Goal: Contribute content: Add original content to the website for others to see

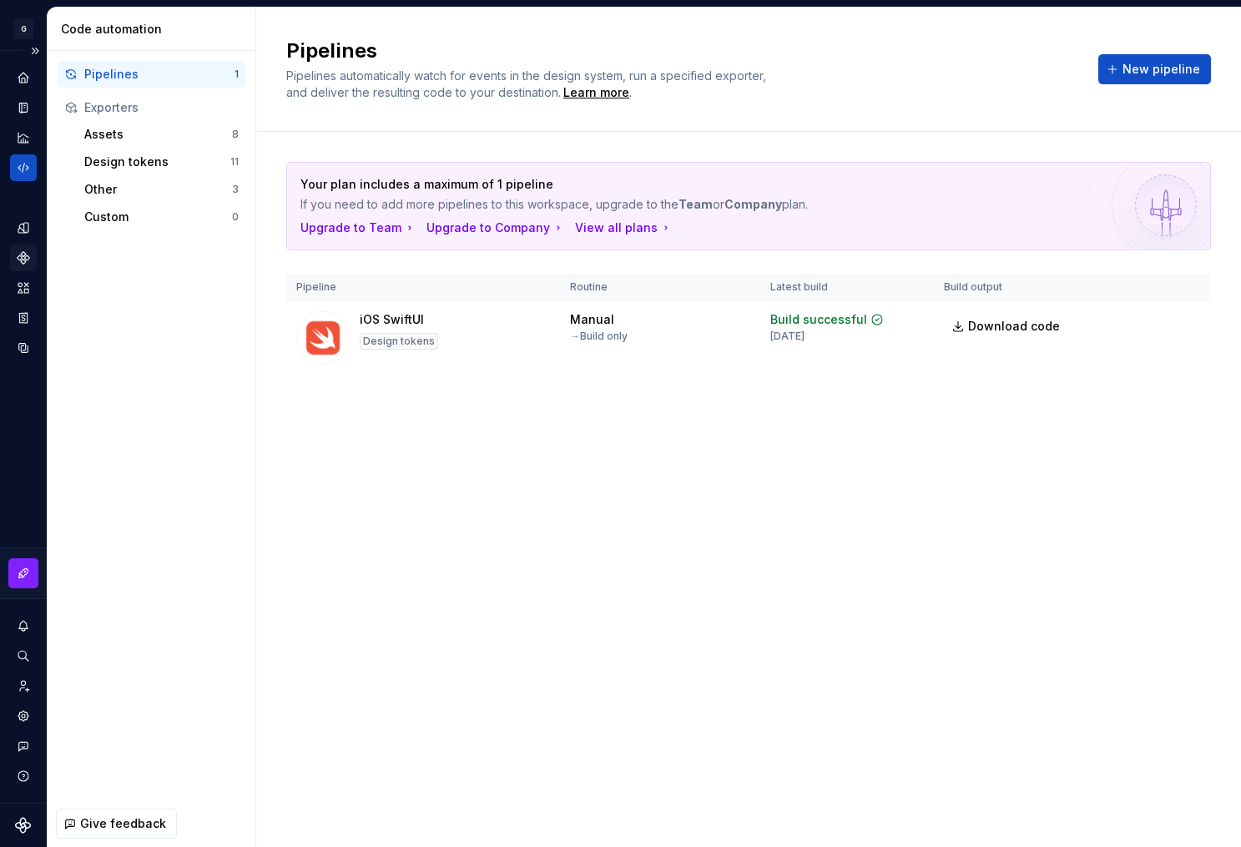
click at [20, 257] on icon "Components" at bounding box center [23, 257] width 11 height 11
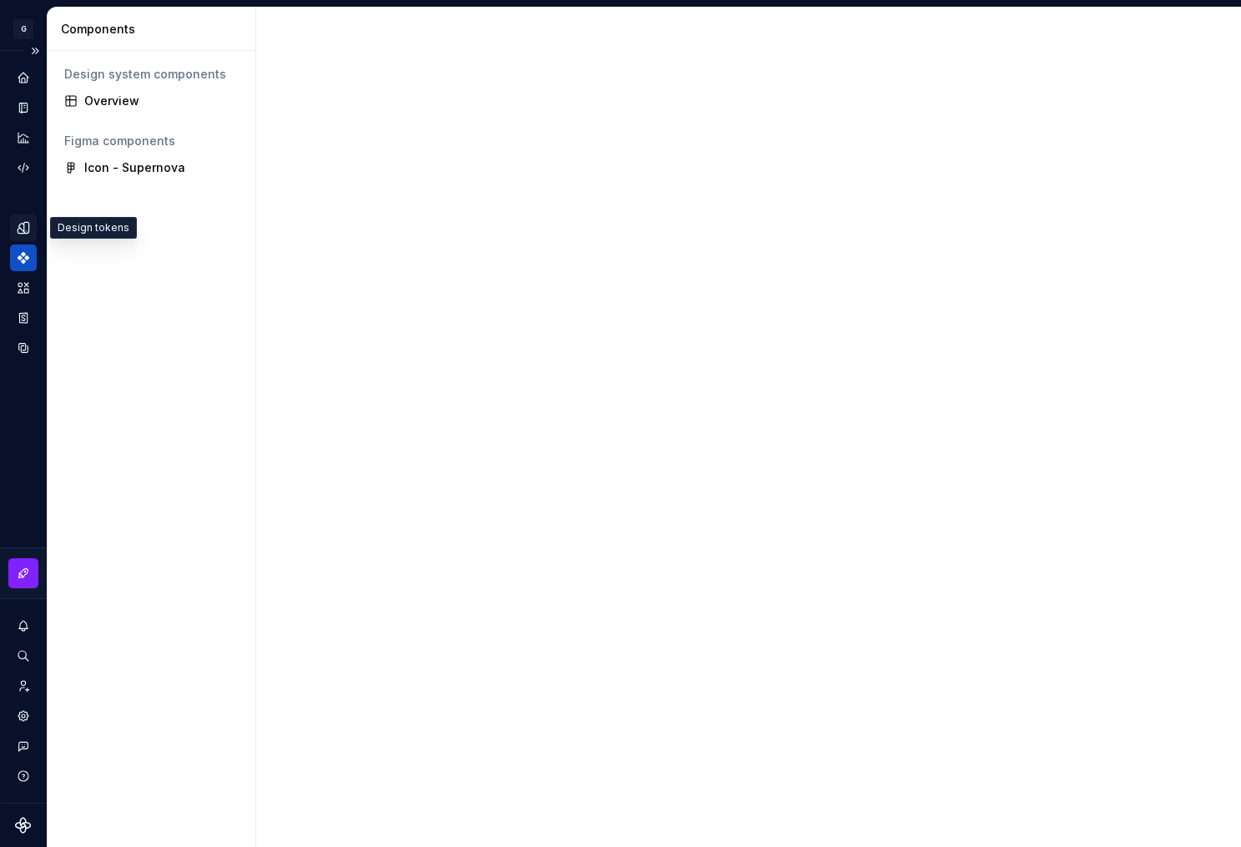
click at [23, 224] on icon "Design tokens" at bounding box center [23, 227] width 11 height 11
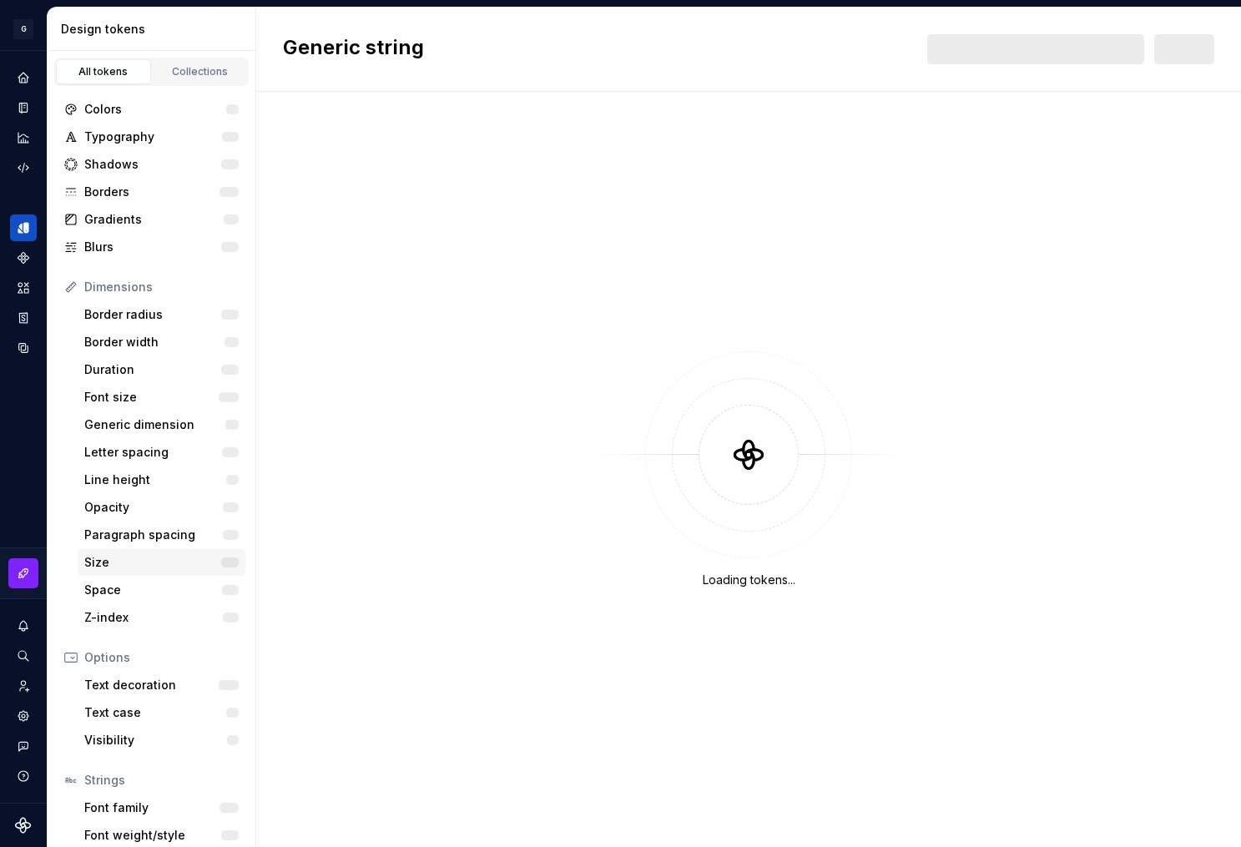
click at [118, 566] on div "Size" at bounding box center [152, 562] width 137 height 17
click at [116, 432] on div "Generic dimension" at bounding box center [153, 424] width 139 height 17
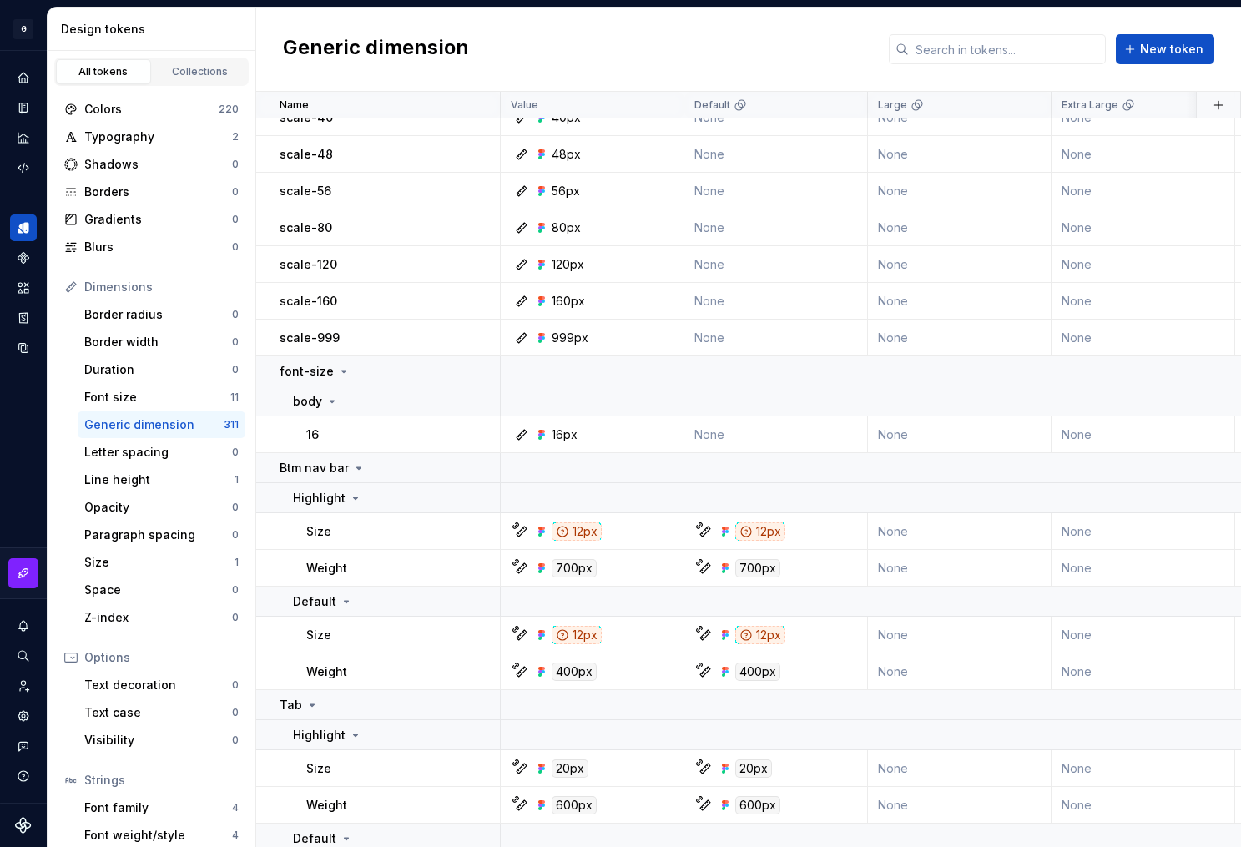
scroll to position [1230, 0]
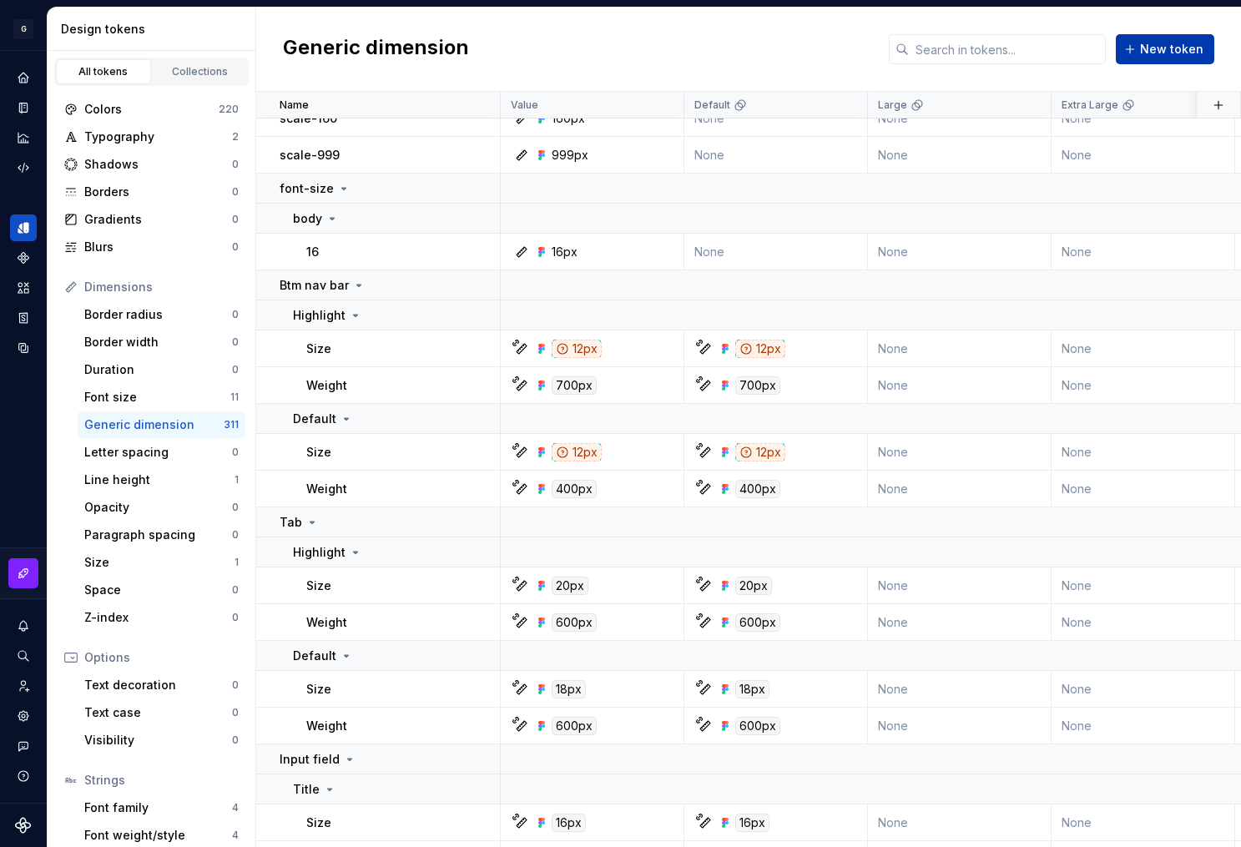
click at [1138, 47] on button "New token" at bounding box center [1165, 49] width 98 height 30
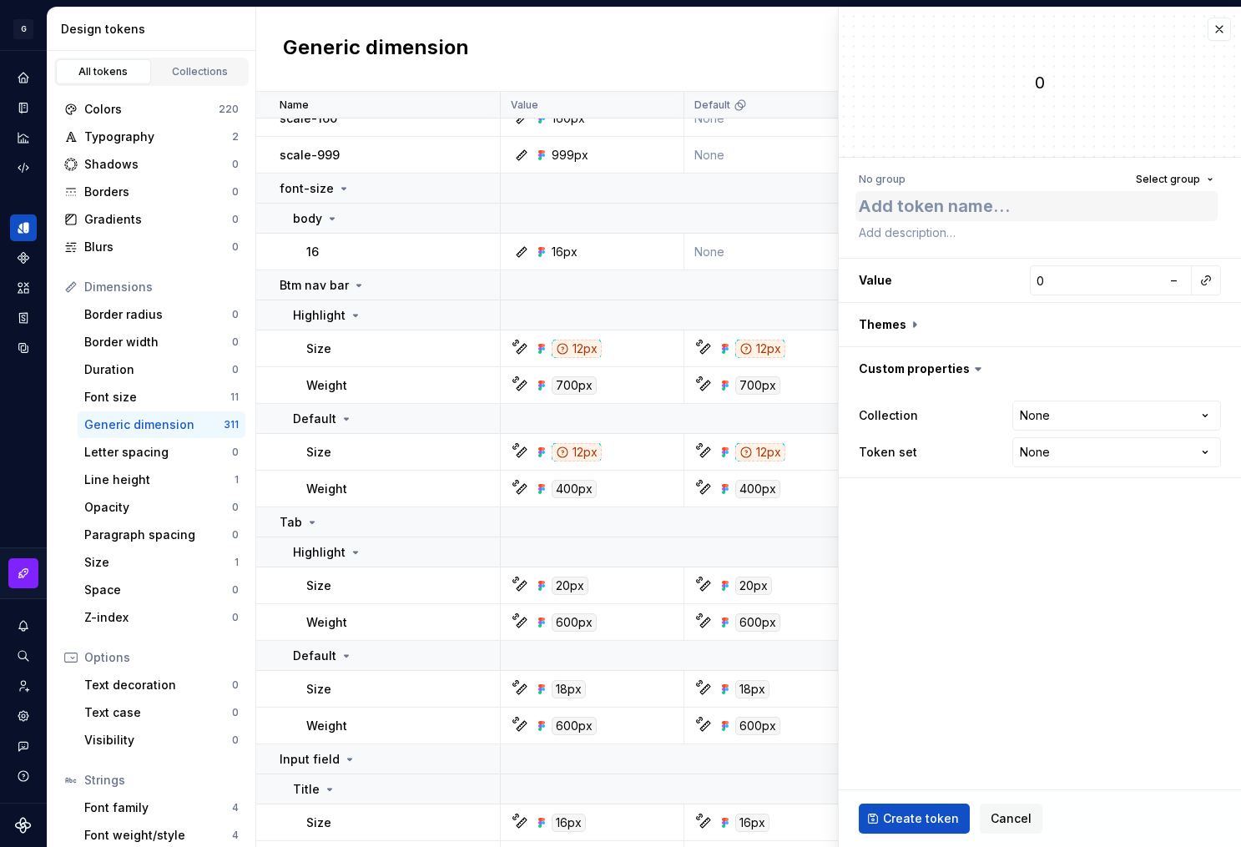
type textarea "*"
click at [985, 212] on textarea at bounding box center [1036, 206] width 362 height 30
type textarea "s"
type textarea "*"
type textarea "s c"
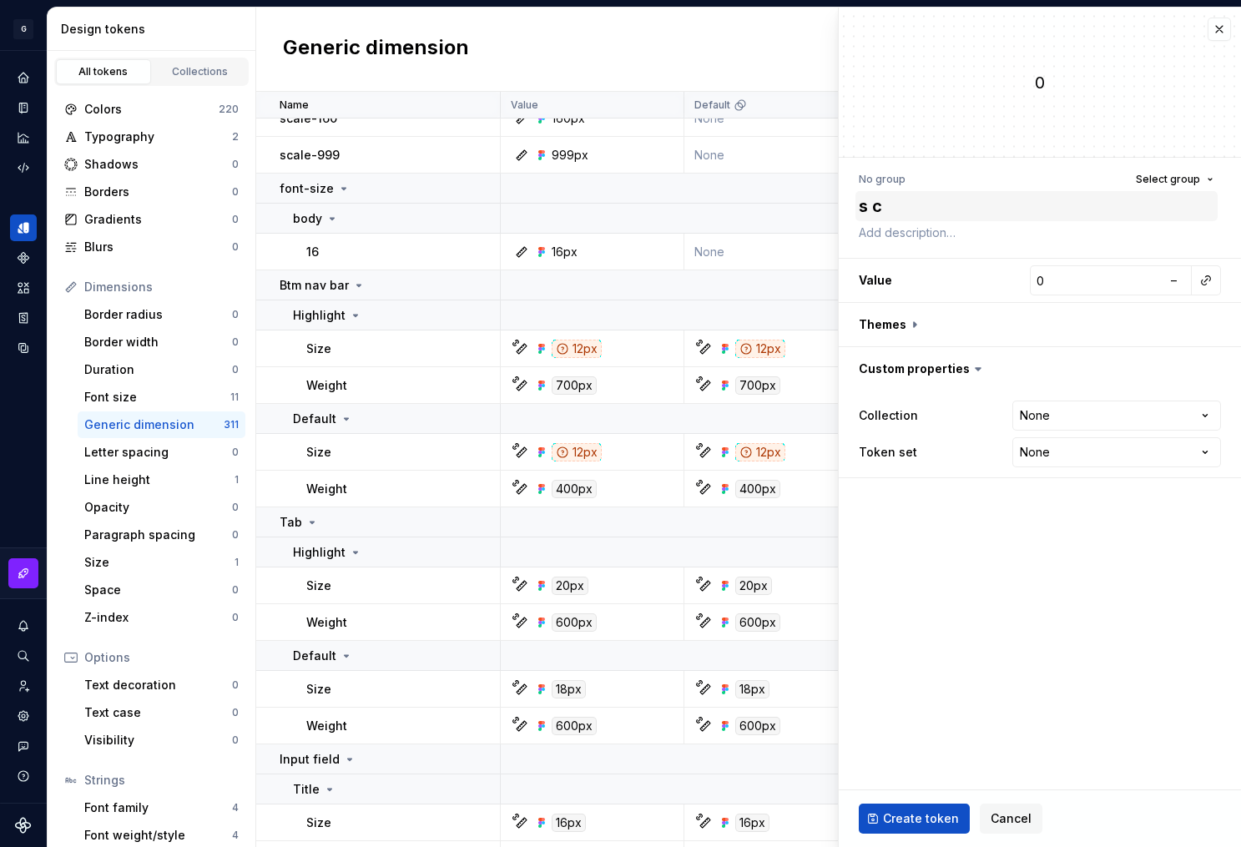
type textarea "*"
type textarea "s c l"
type textarea "*"
type textarea "s c"
type textarea "*"
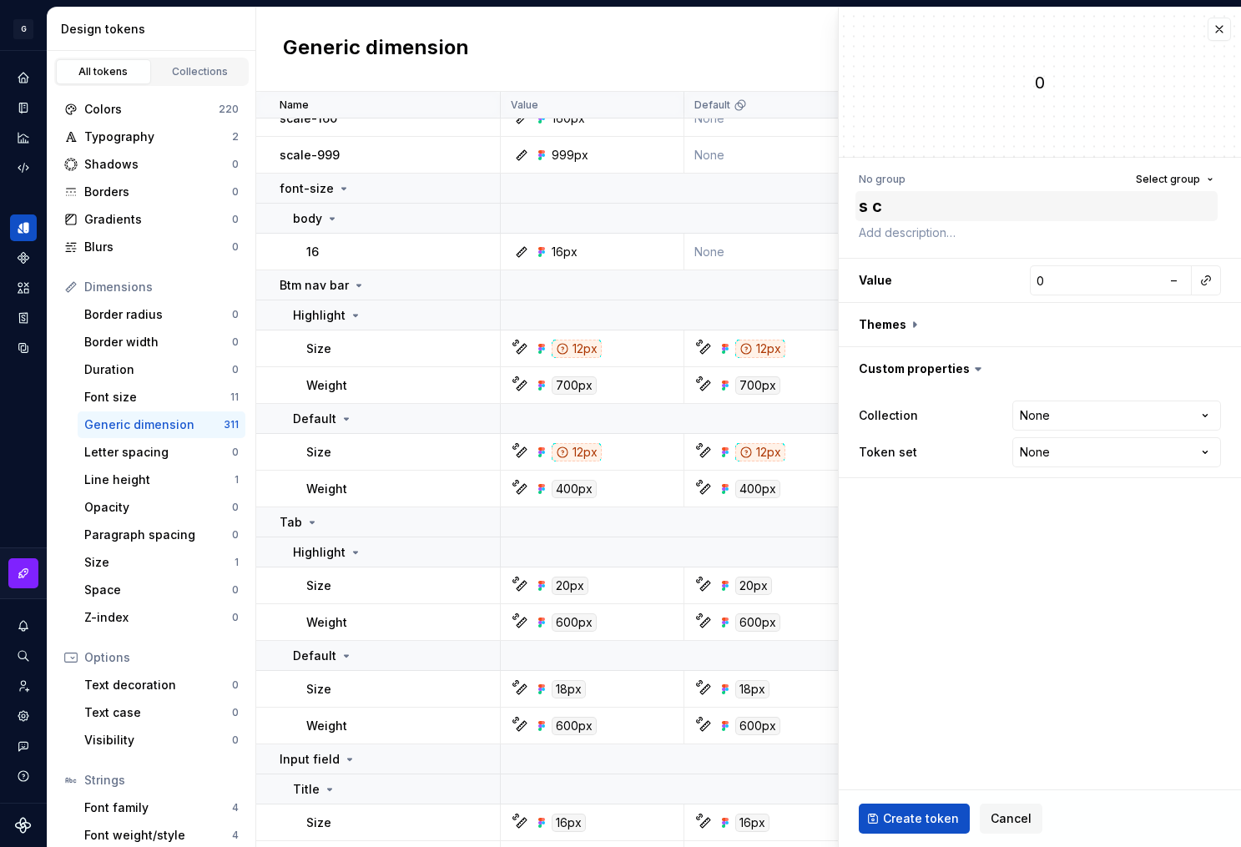
type textarea "s c a"
type textarea "*"
type textarea "s ca l"
type textarea "*"
type textarea "scale"
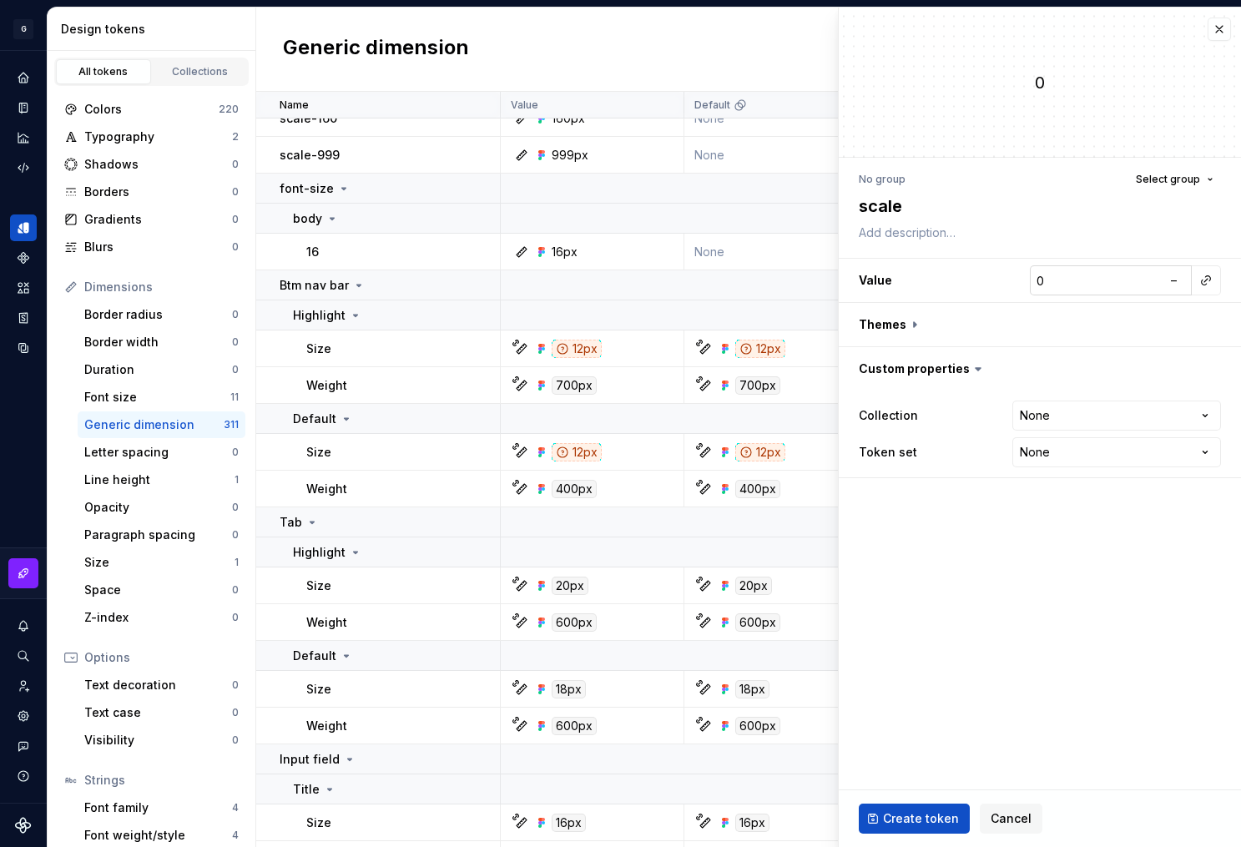
type textarea "*"
type input "1"
click at [1148, 280] on input "1" at bounding box center [1096, 280] width 132 height 30
type textarea "*"
type input "2"
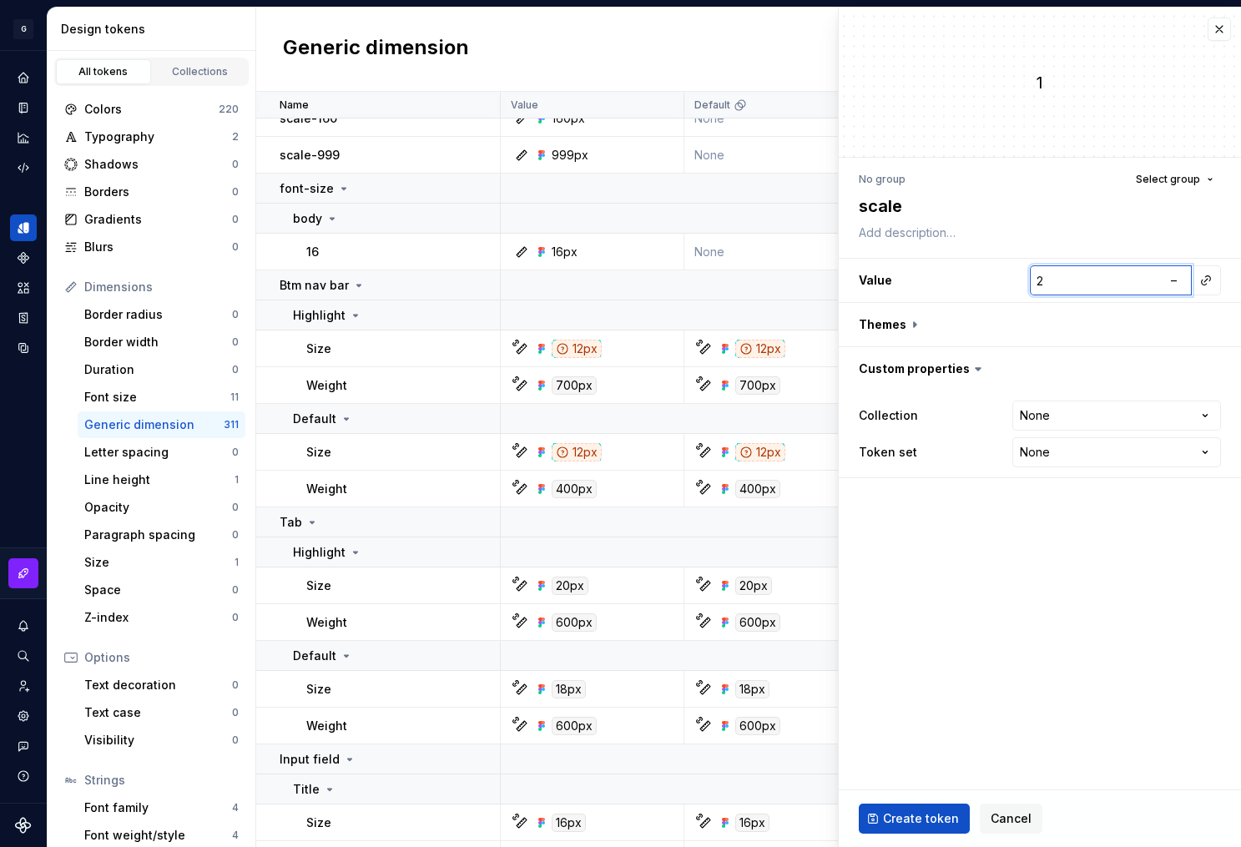
click at [1148, 280] on input "2" at bounding box center [1096, 280] width 132 height 30
type textarea "*"
type input "3"
click at [1148, 280] on input "3" at bounding box center [1096, 280] width 132 height 30
click at [1050, 416] on html "G AA DLS (Testing) GD Design system data Design tokens All tokens Collections C…" at bounding box center [620, 423] width 1241 height 847
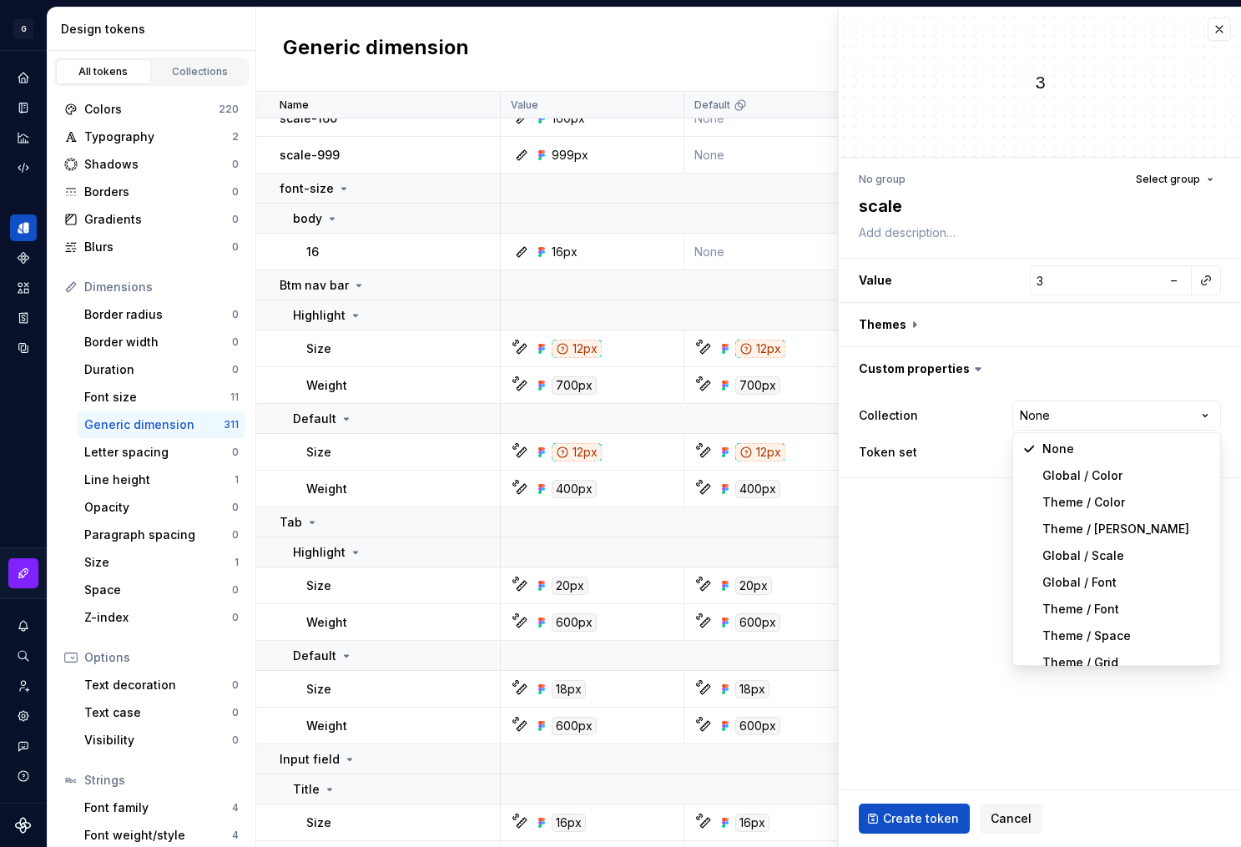
click at [950, 563] on html "G AA DLS (Testing) GD Design system data Design tokens All tokens Collections C…" at bounding box center [620, 423] width 1241 height 847
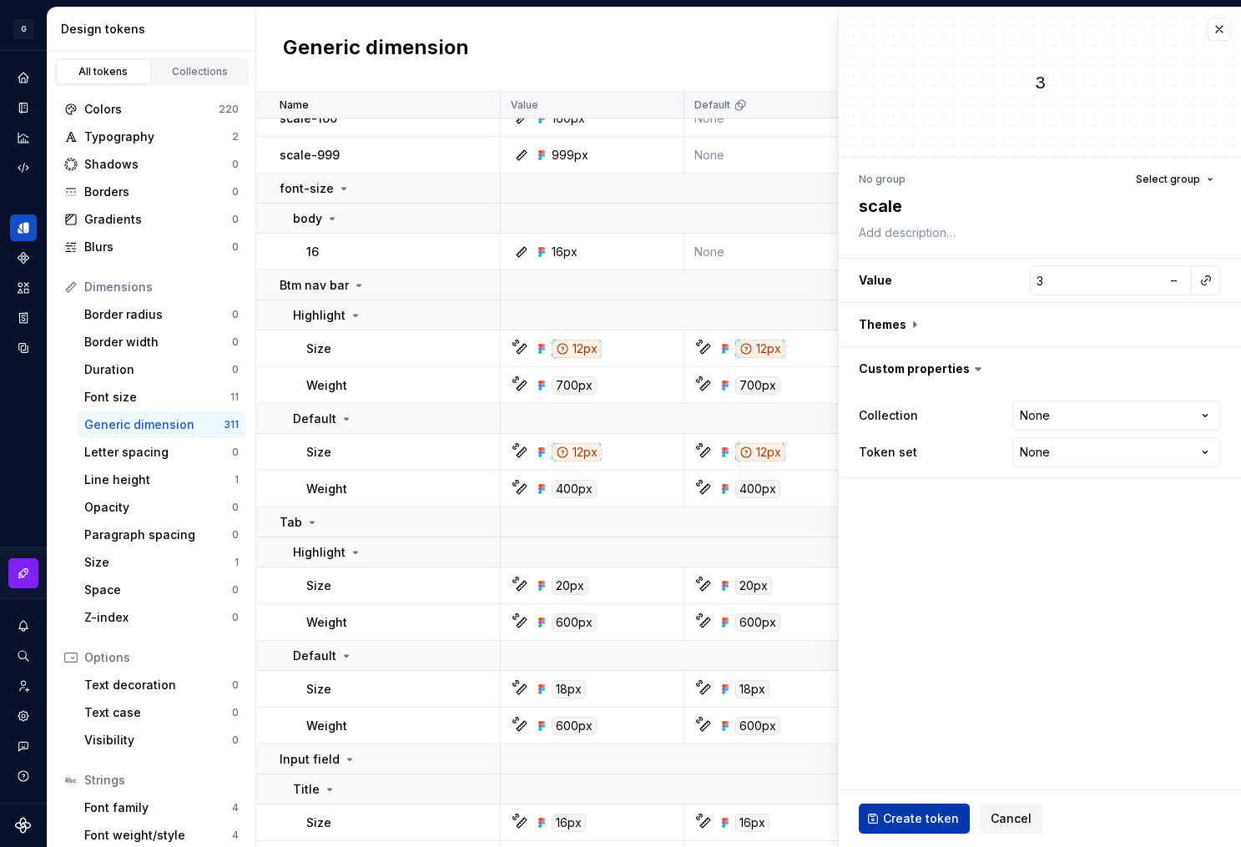
click at [914, 814] on span "Create token" at bounding box center [921, 818] width 76 height 17
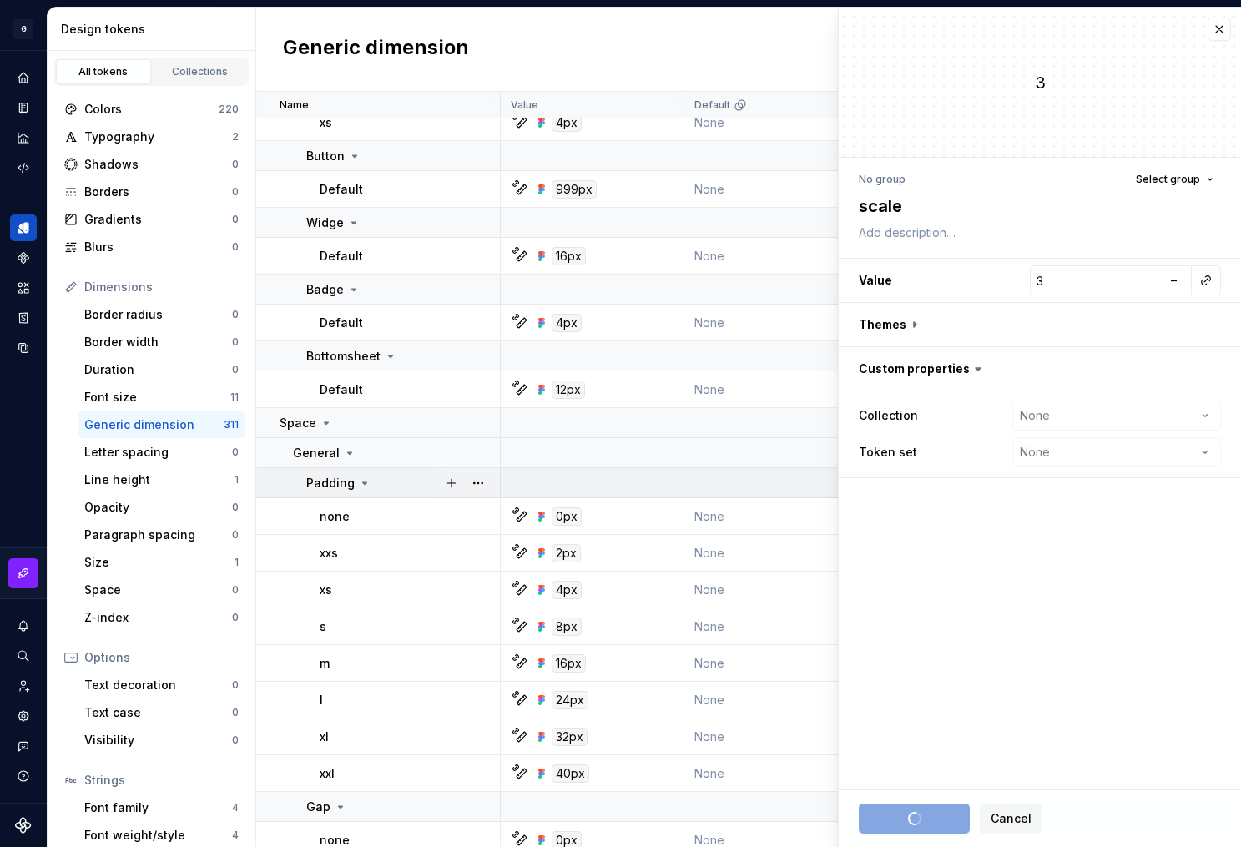
scroll to position [7550, 0]
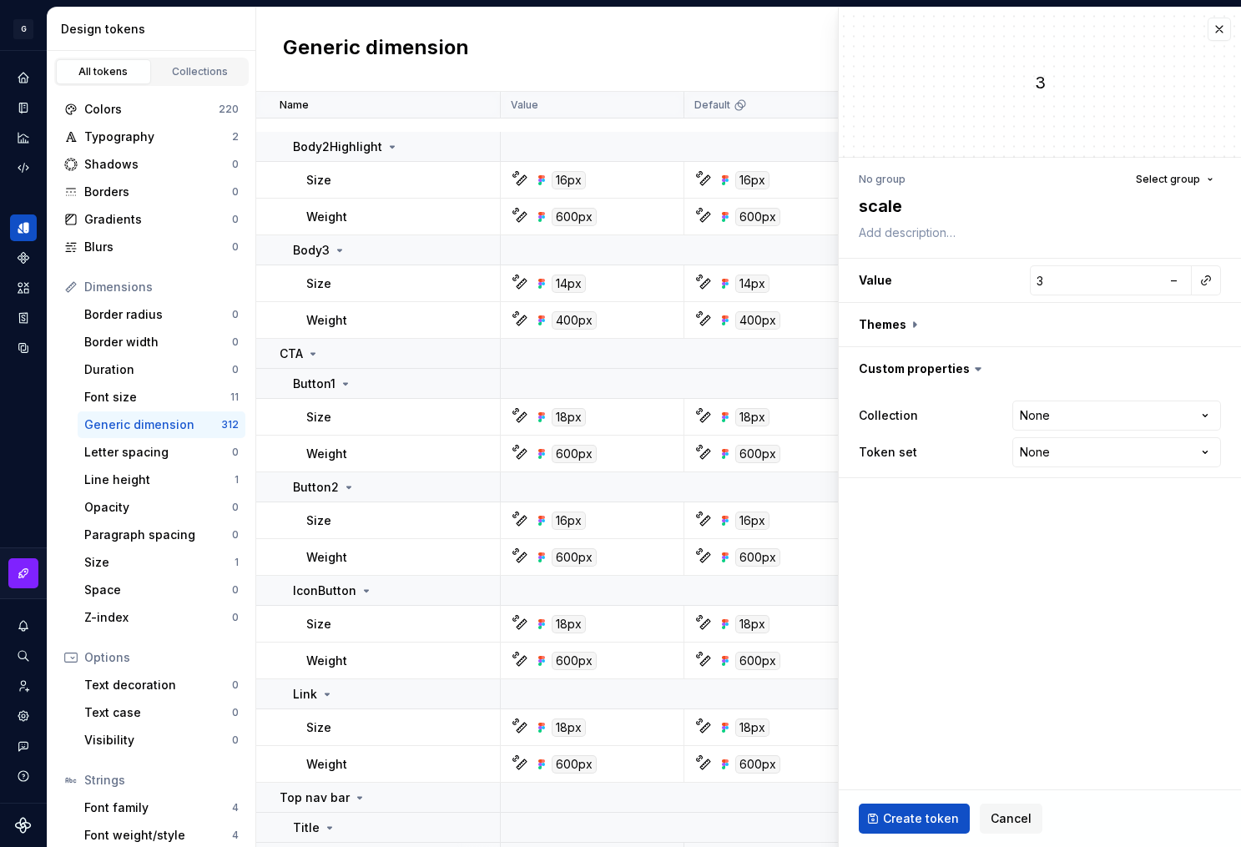
type textarea "*"
type input "0"
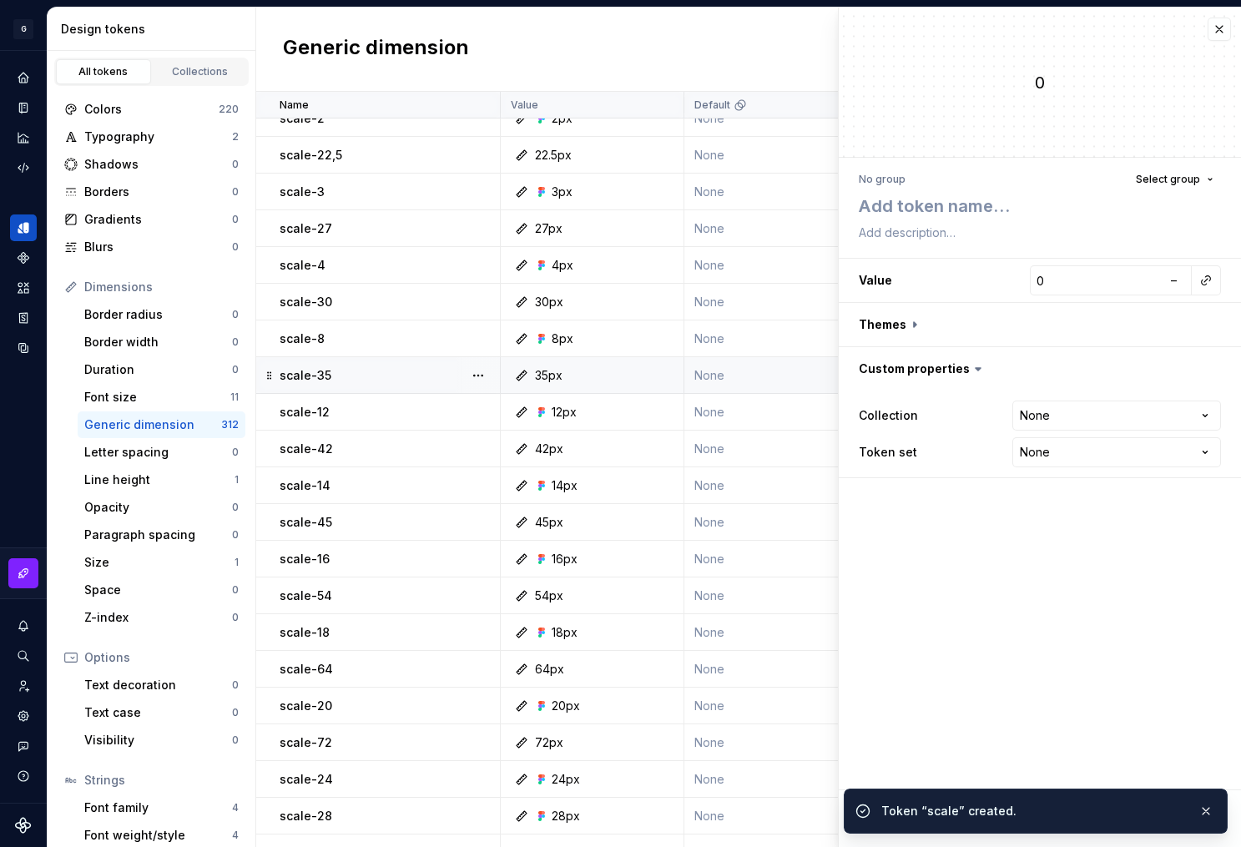
scroll to position [130, 0]
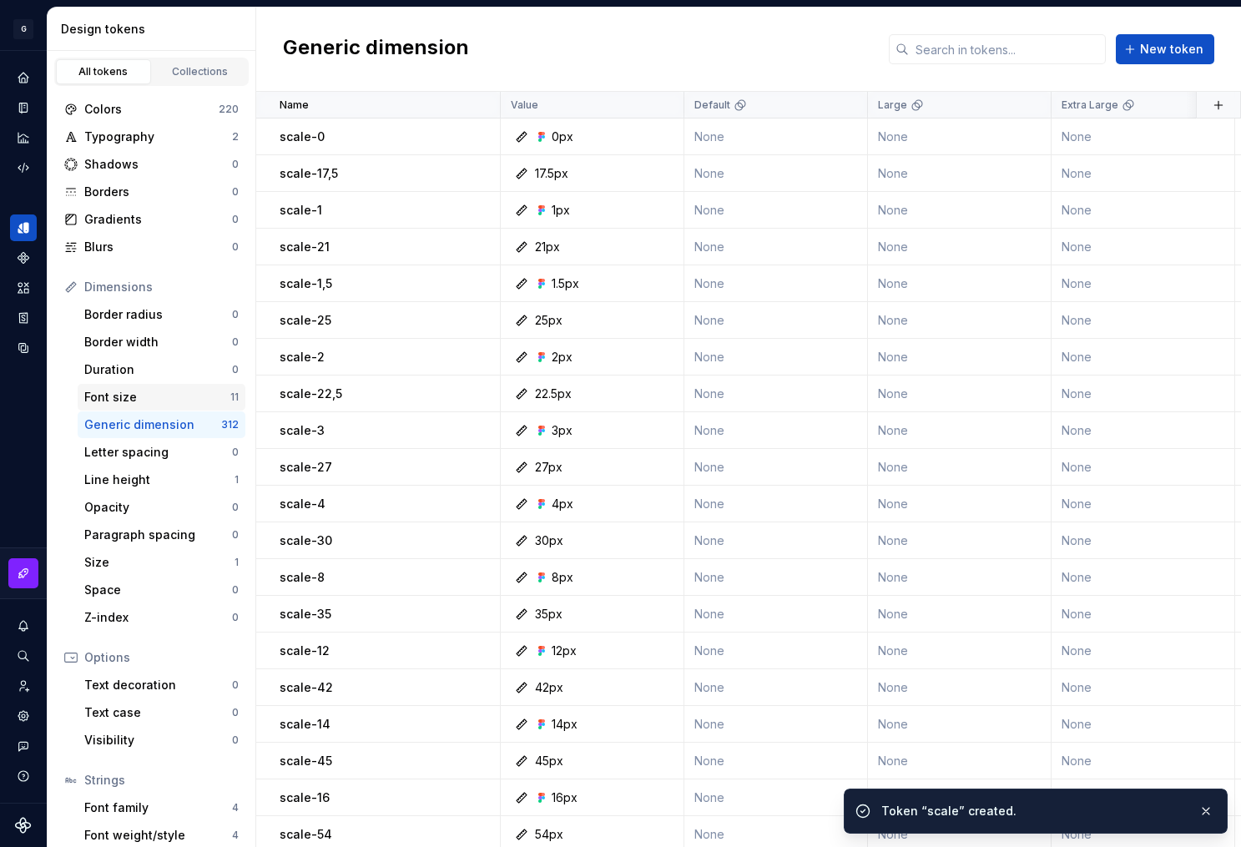
click at [156, 395] on div "Font size" at bounding box center [157, 397] width 146 height 17
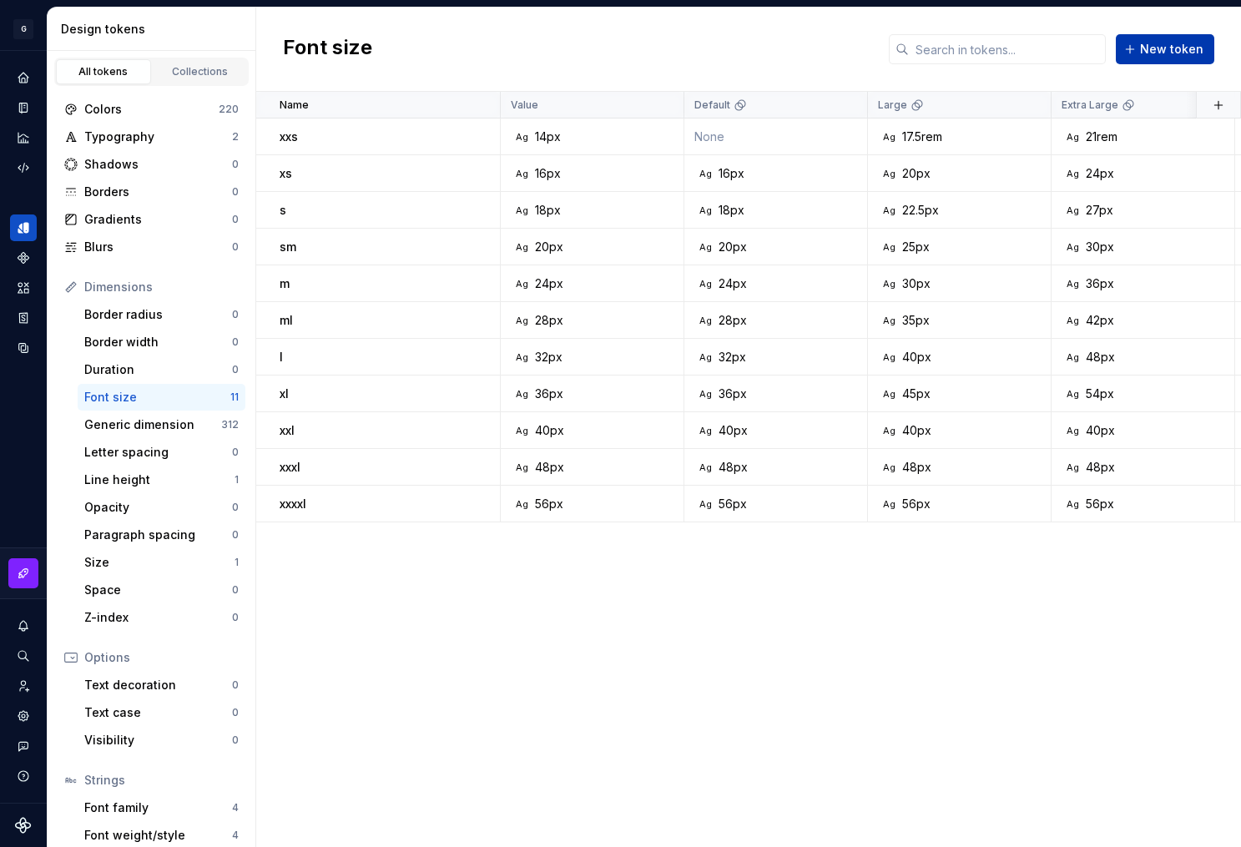
click at [1151, 50] on span "New token" at bounding box center [1171, 49] width 63 height 17
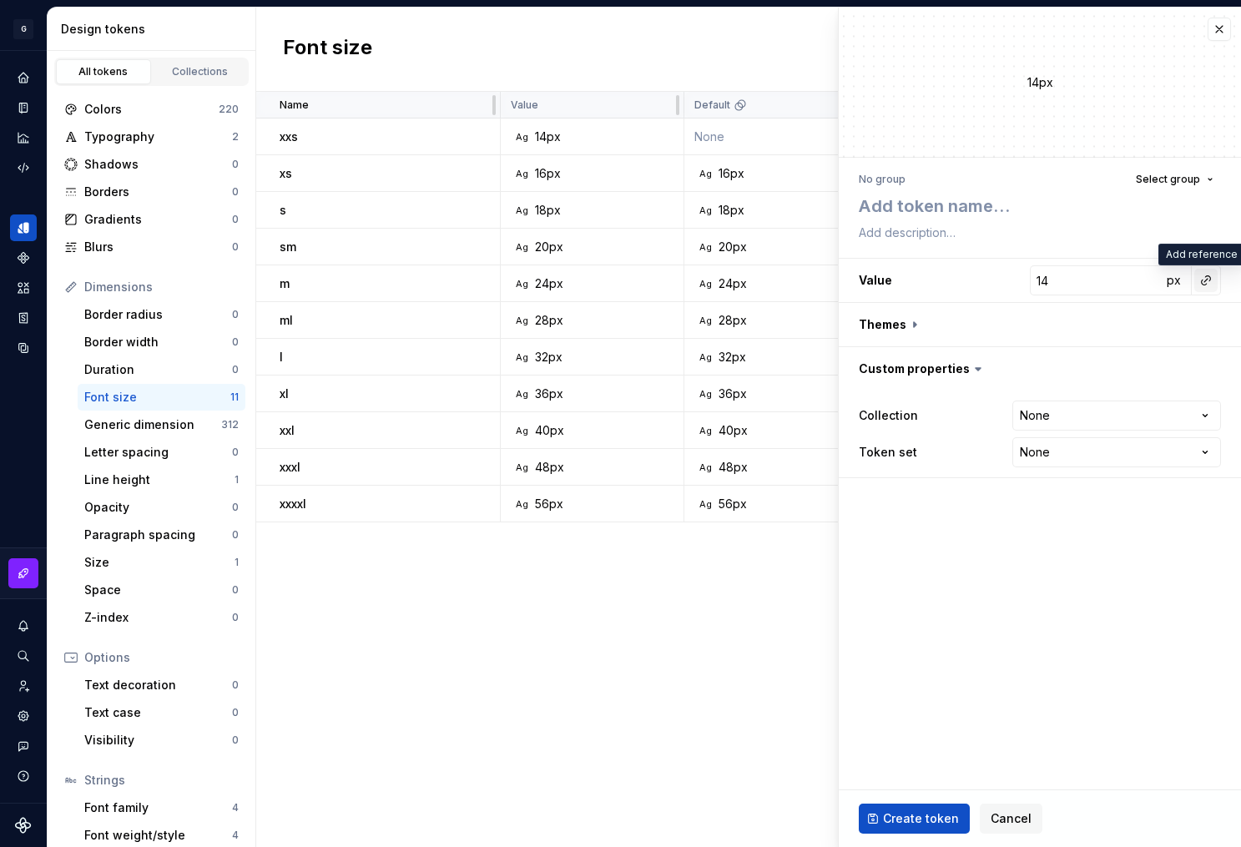
click at [1210, 284] on button "button" at bounding box center [1205, 280] width 23 height 23
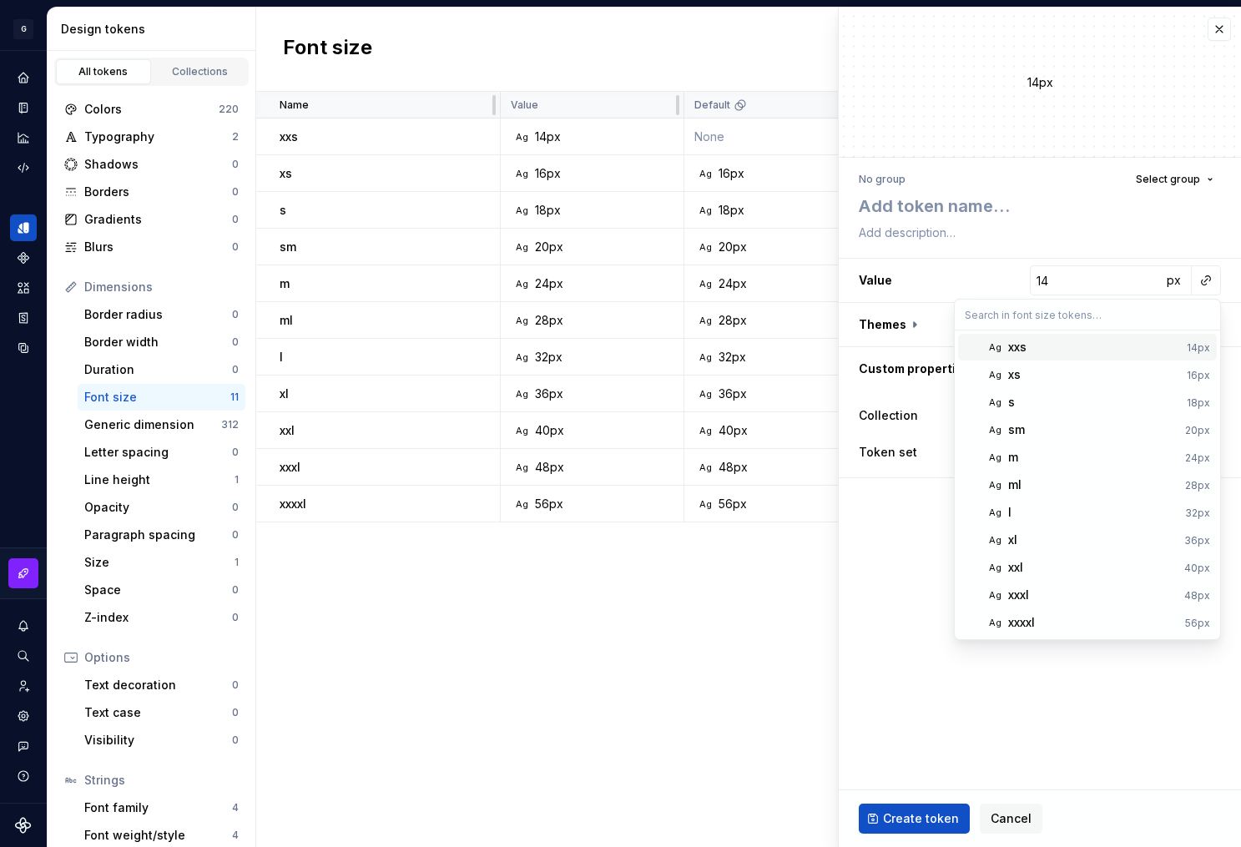
click at [1095, 275] on html "G AA DLS (Testing) GD Design system data Design tokens All tokens Collections C…" at bounding box center [620, 423] width 1241 height 847
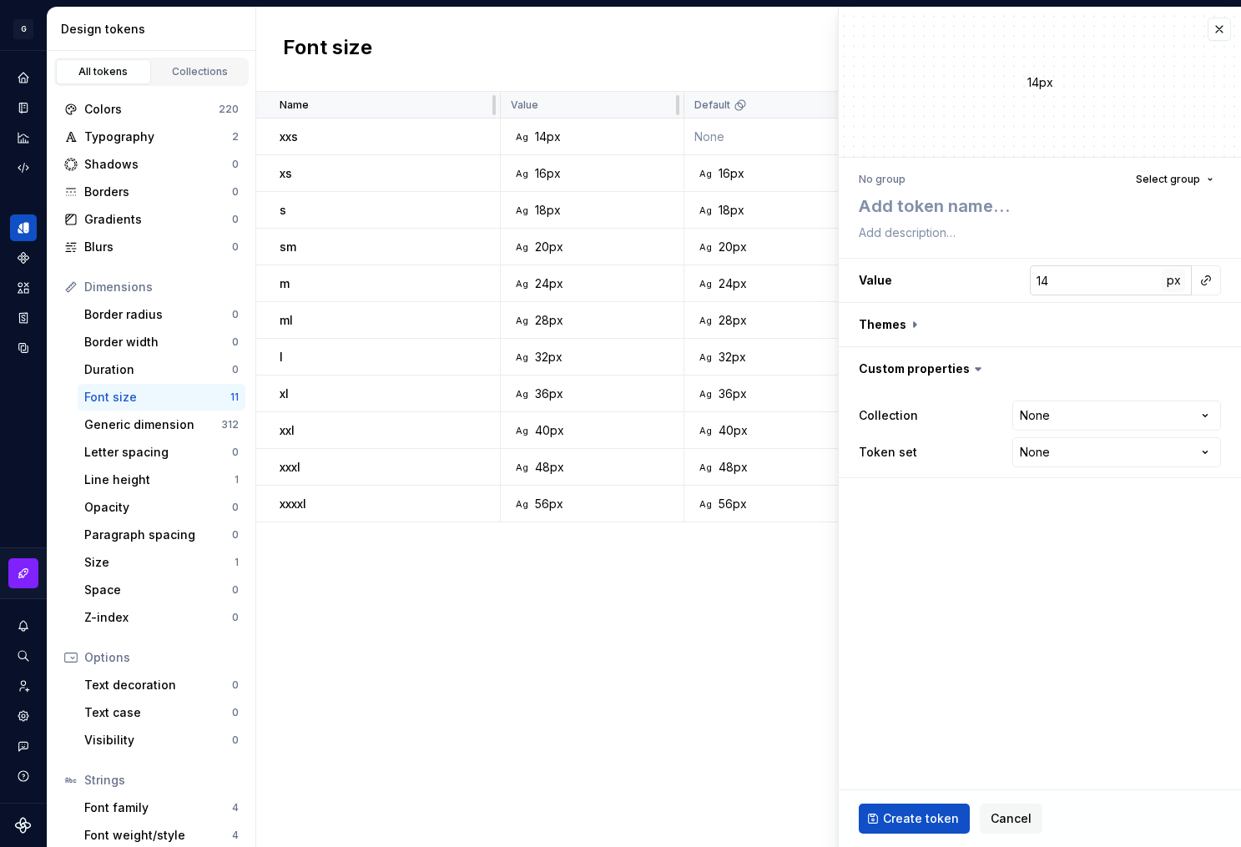
click at [1178, 283] on span "px" at bounding box center [1173, 280] width 14 height 14
click at [1176, 283] on span "rem" at bounding box center [1173, 280] width 21 height 14
click at [1176, 283] on span "%" at bounding box center [1173, 280] width 12 height 14
type textarea "*"
click at [1200, 280] on button "button" at bounding box center [1205, 280] width 23 height 23
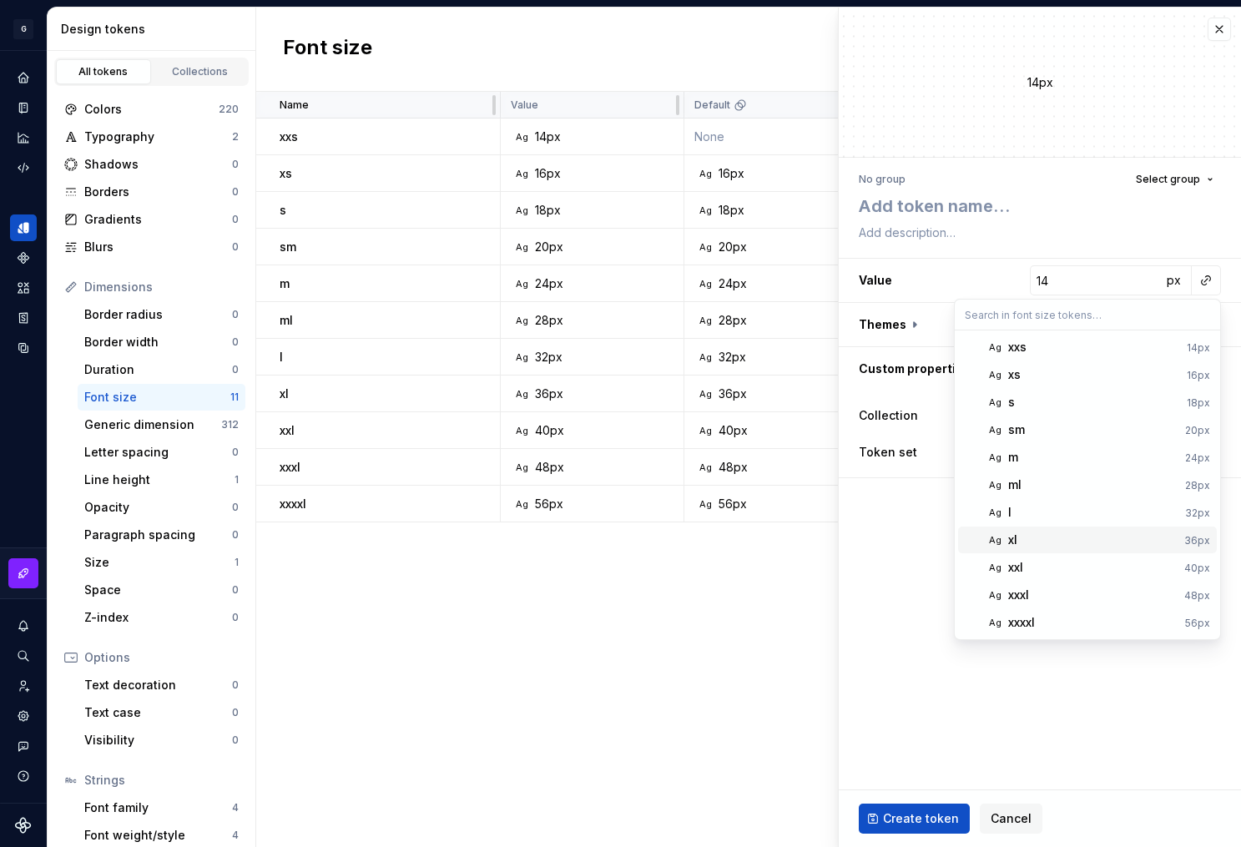
click at [657, 623] on html "G AA DLS (Testing) GD Design system data Design tokens All tokens Collections C…" at bounding box center [620, 423] width 1241 height 847
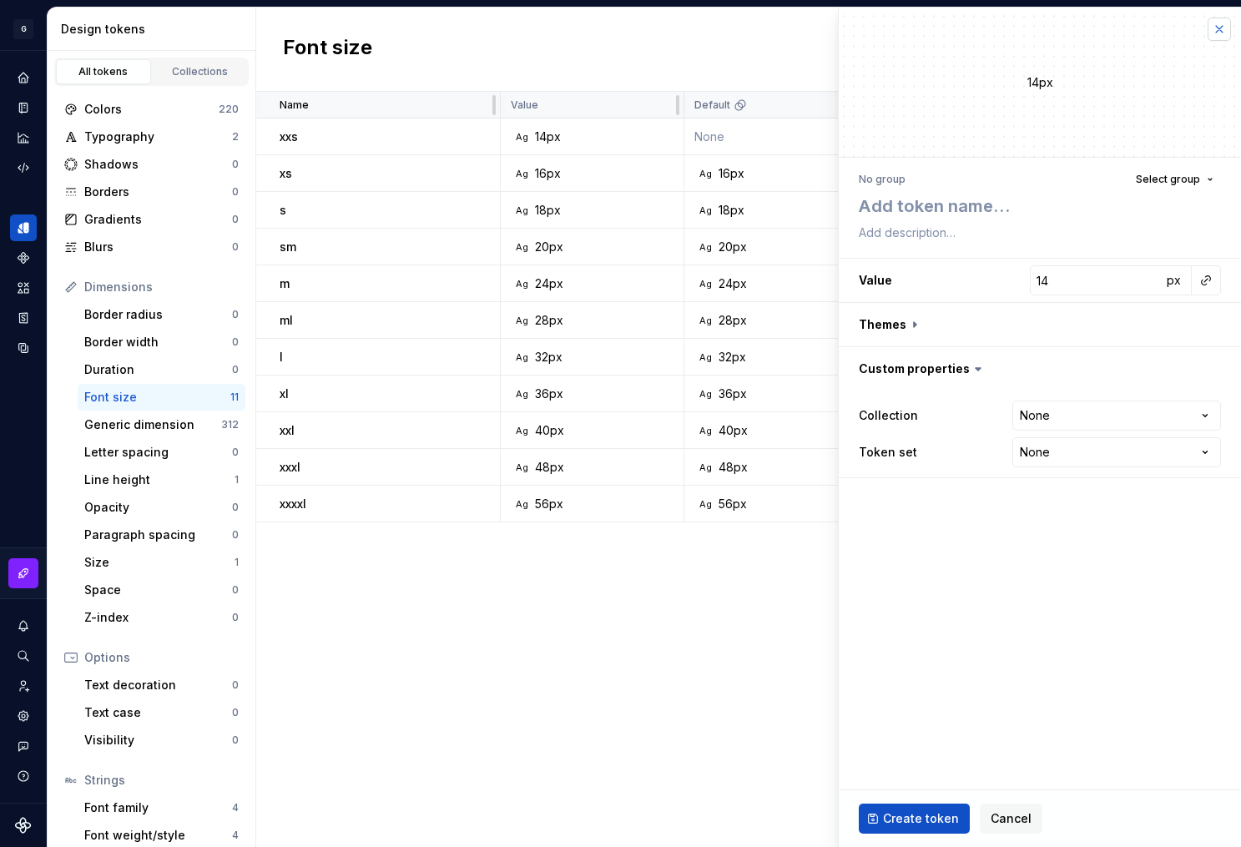
click at [1217, 37] on button "button" at bounding box center [1218, 29] width 23 height 23
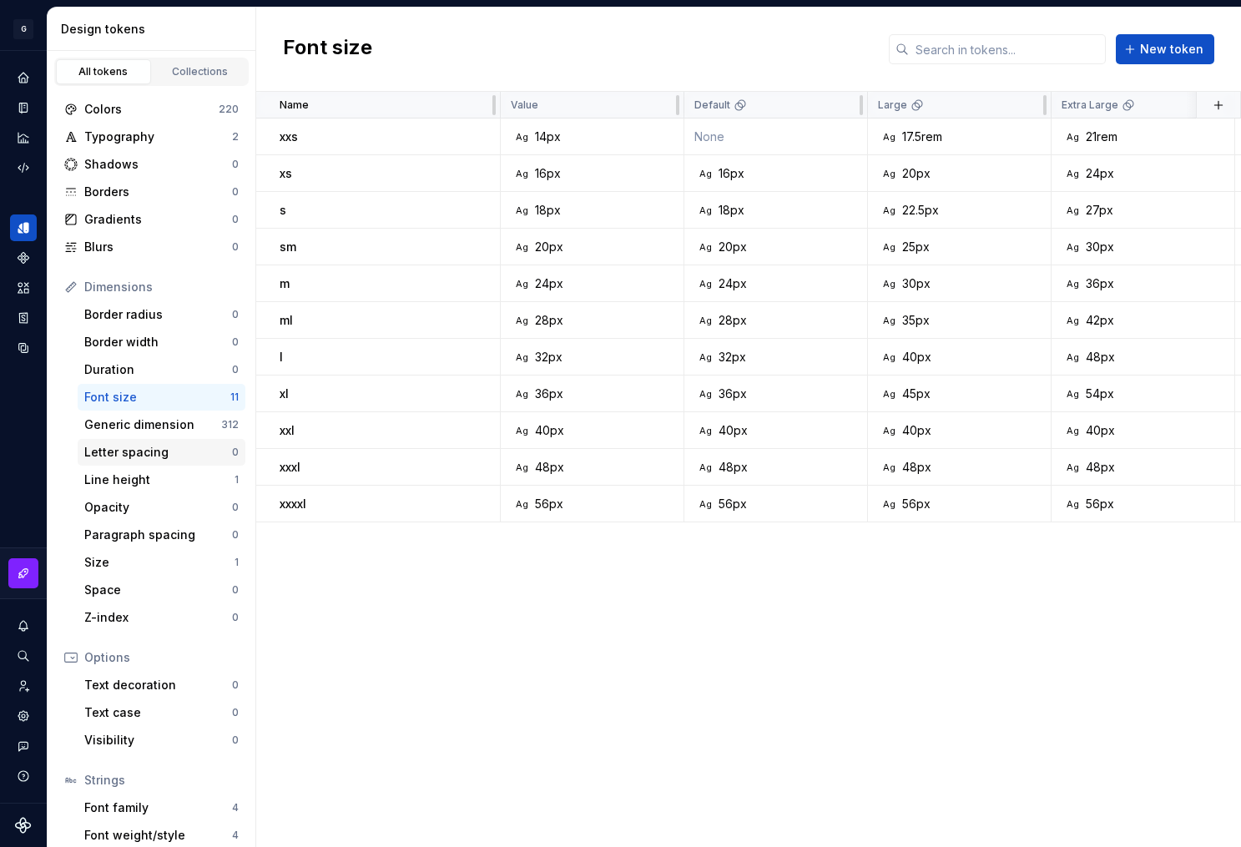
click at [144, 446] on div "Letter spacing" at bounding box center [158, 452] width 148 height 17
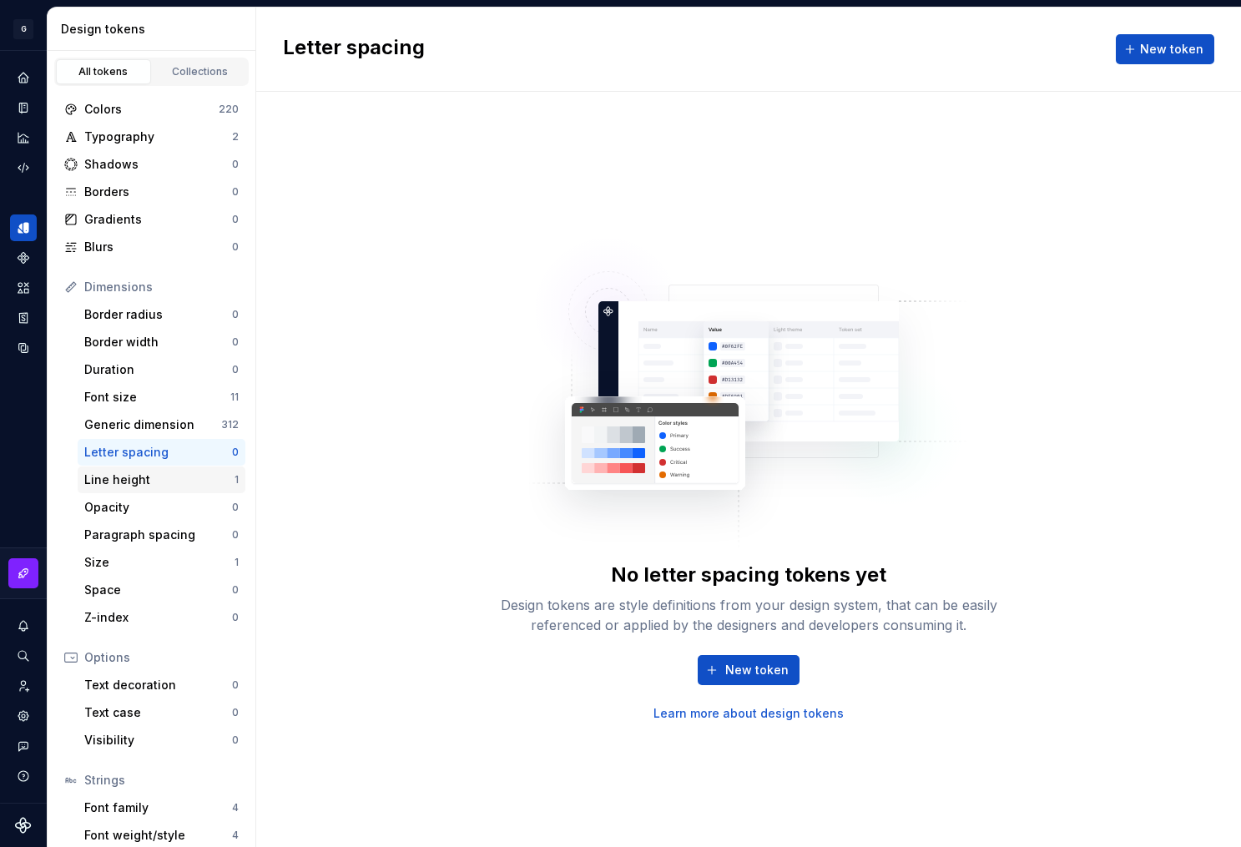
click at [144, 481] on div "Line height" at bounding box center [159, 479] width 150 height 17
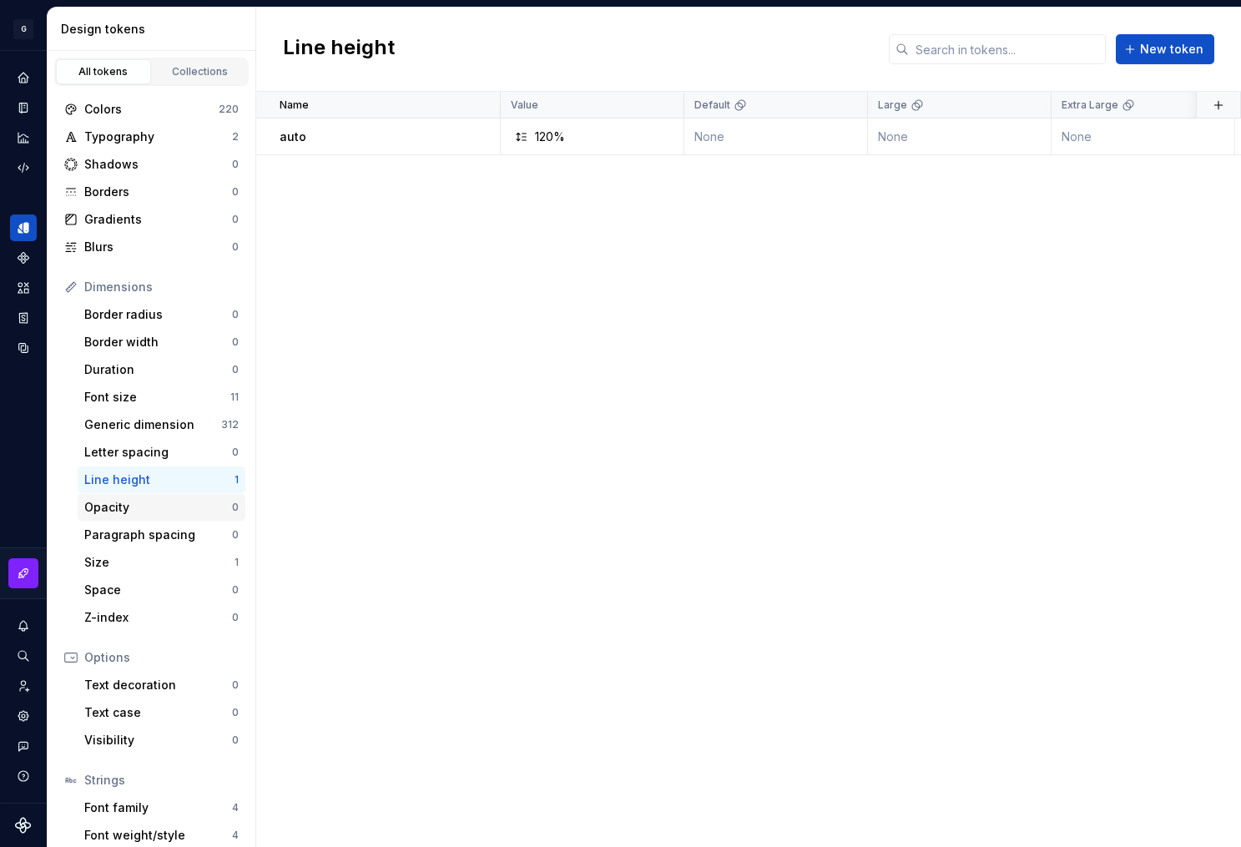
click at [134, 511] on div "Opacity" at bounding box center [158, 507] width 148 height 17
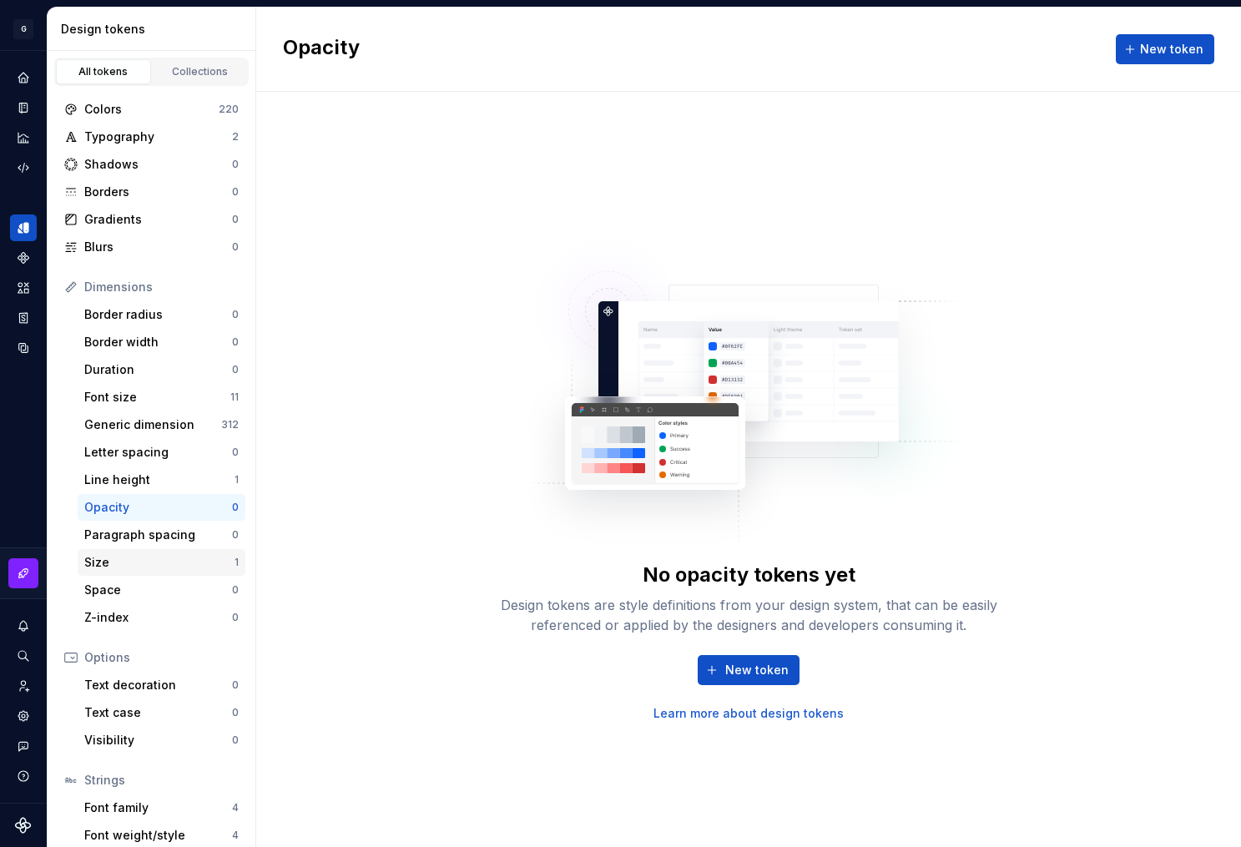
click at [139, 559] on div "Size" at bounding box center [159, 562] width 150 height 17
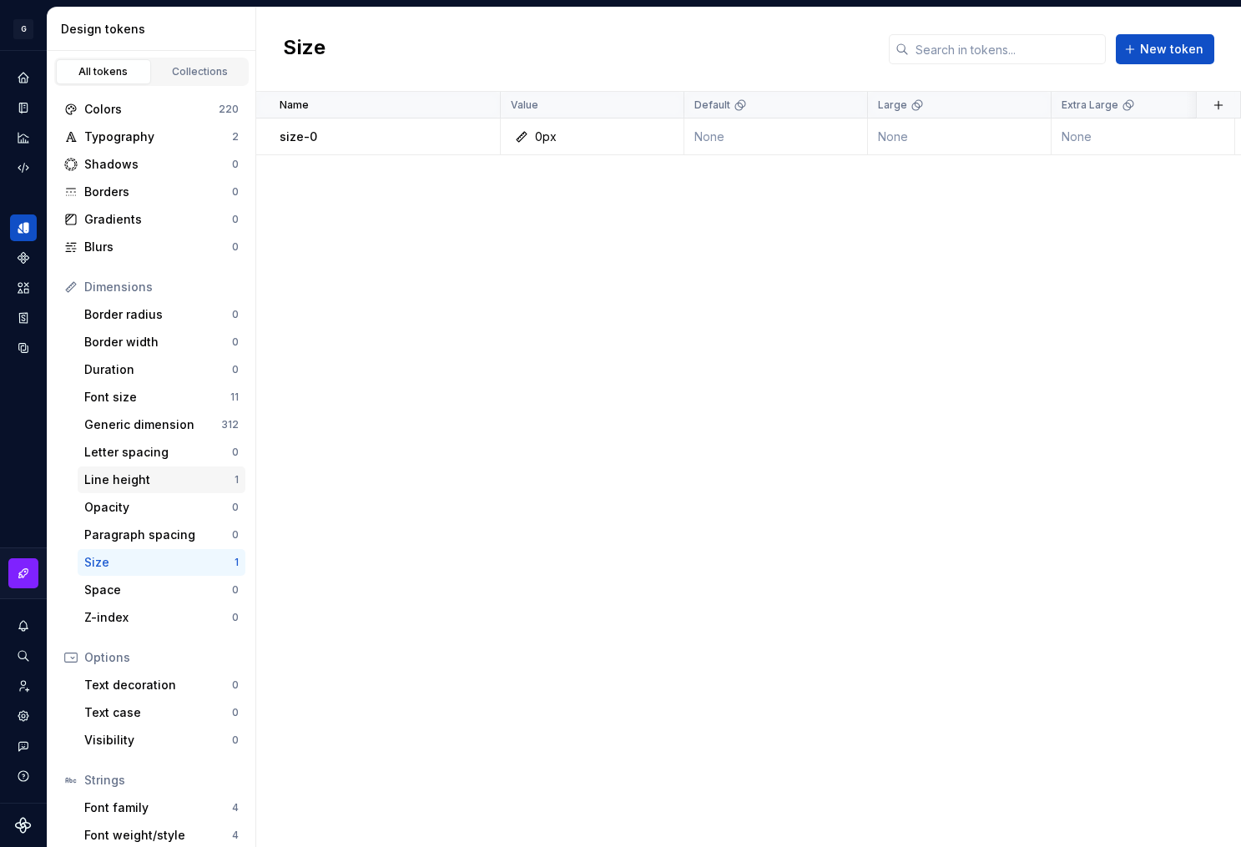
click at [161, 486] on div "Line height" at bounding box center [159, 479] width 150 height 17
click at [180, 428] on div "Generic dimension" at bounding box center [152, 424] width 137 height 17
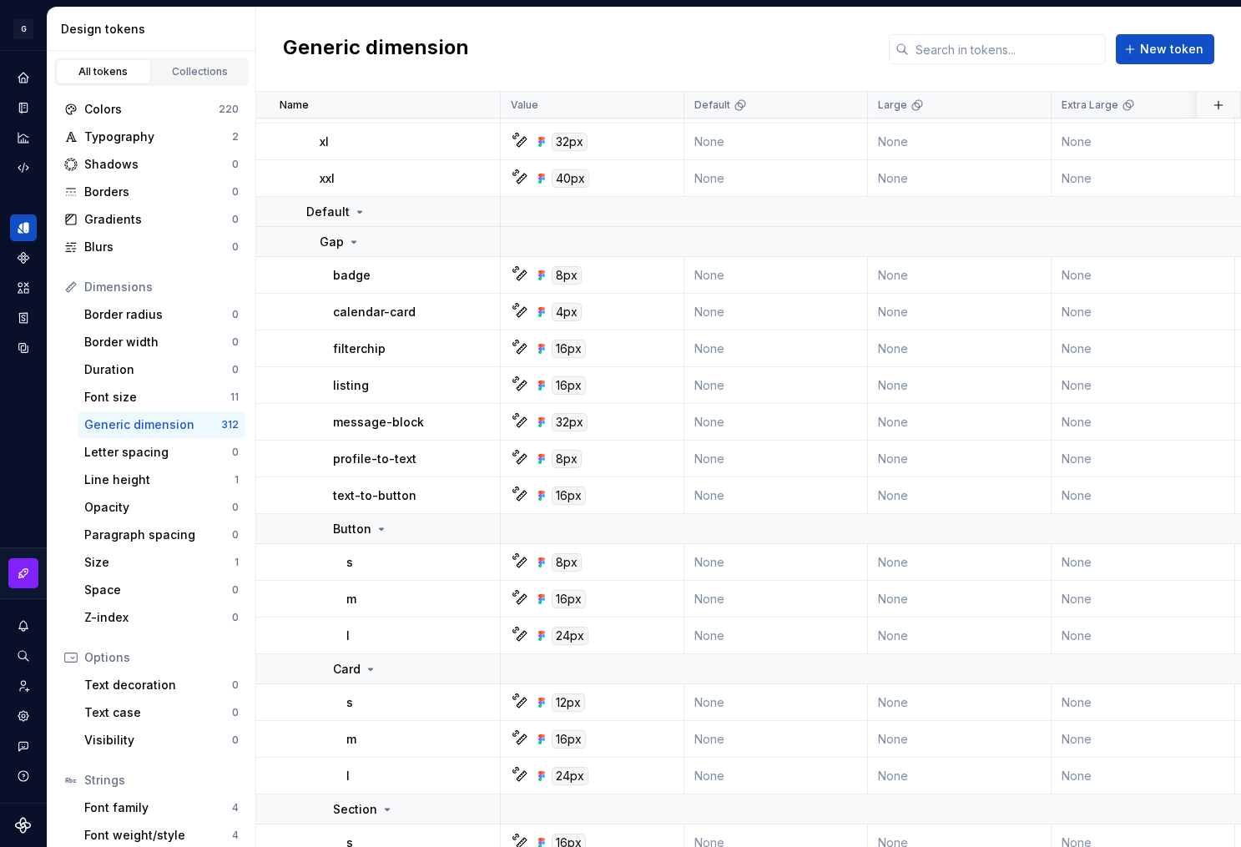
scroll to position [9160, 0]
